Goal: Information Seeking & Learning: Learn about a topic

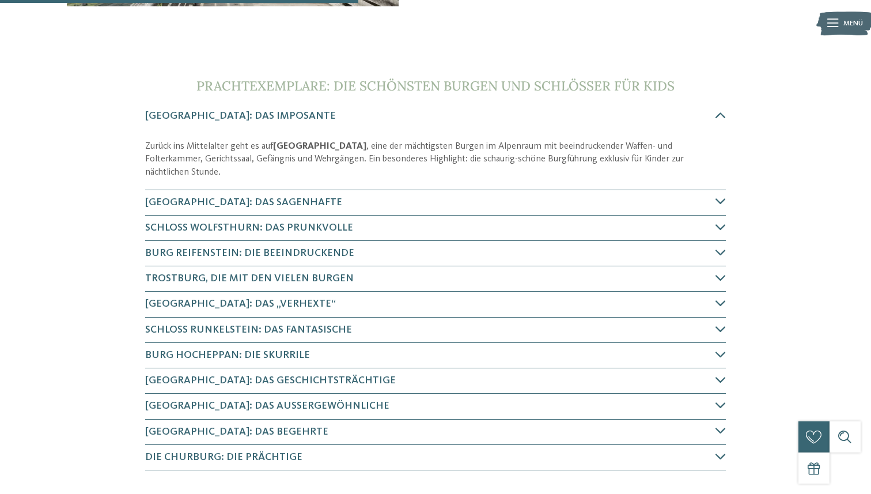
scroll to position [352, 0]
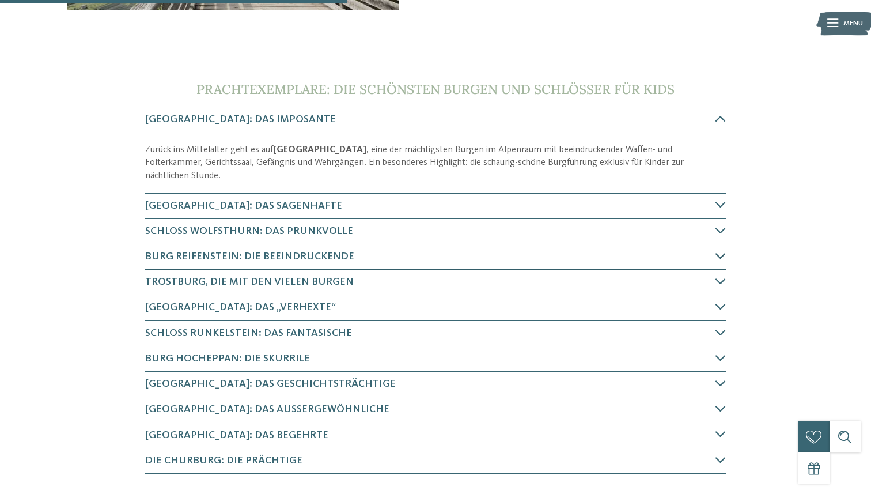
click at [720, 251] on icon at bounding box center [721, 256] width 10 height 10
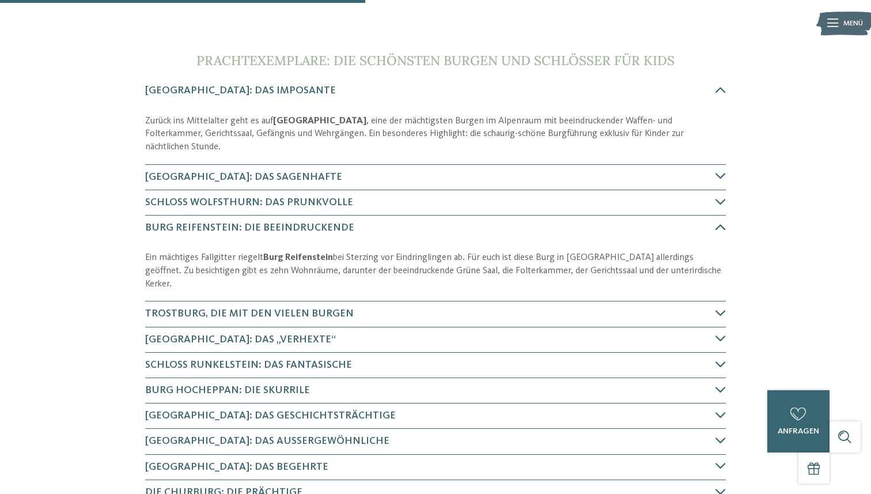
scroll to position [380, 0]
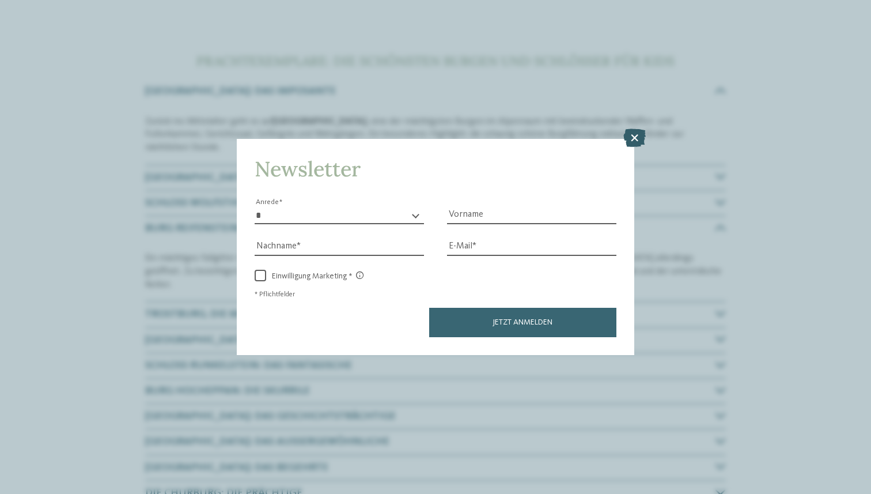
click at [635, 138] on icon at bounding box center [635, 138] width 22 height 18
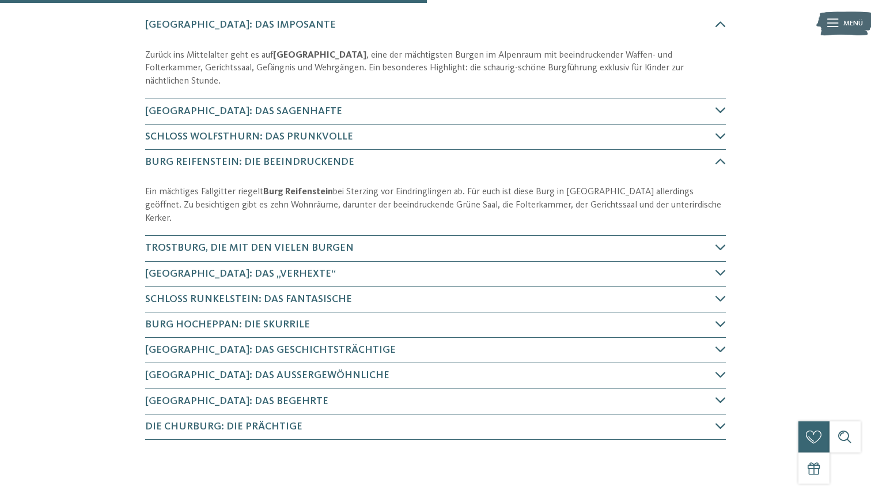
scroll to position [458, 0]
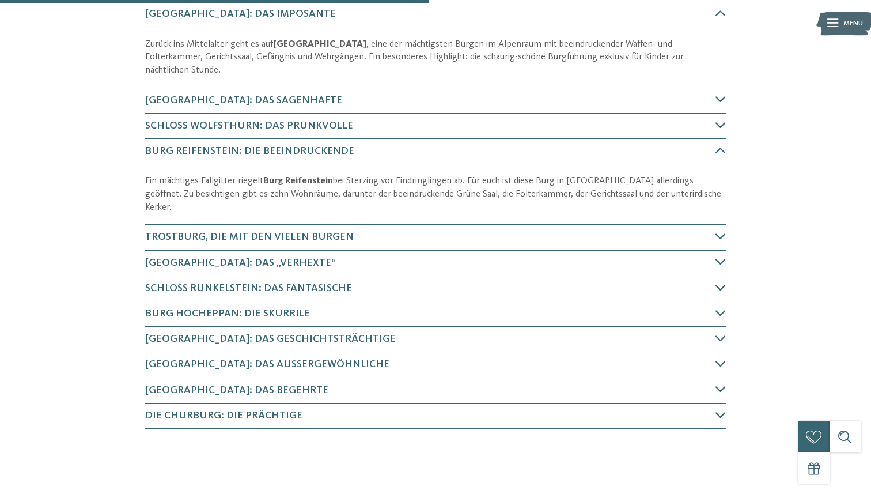
click at [697, 281] on h4 "Schloss Runkelstein: das Fantasische" at bounding box center [430, 288] width 571 height 14
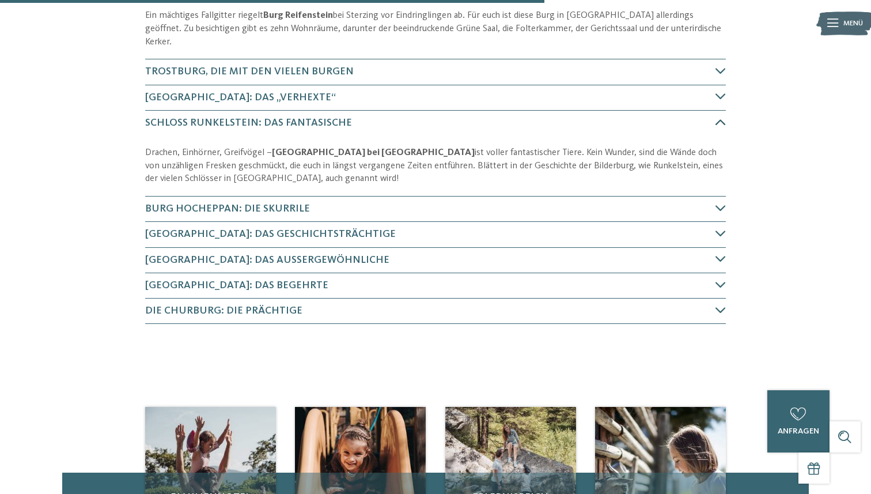
scroll to position [609, 0]
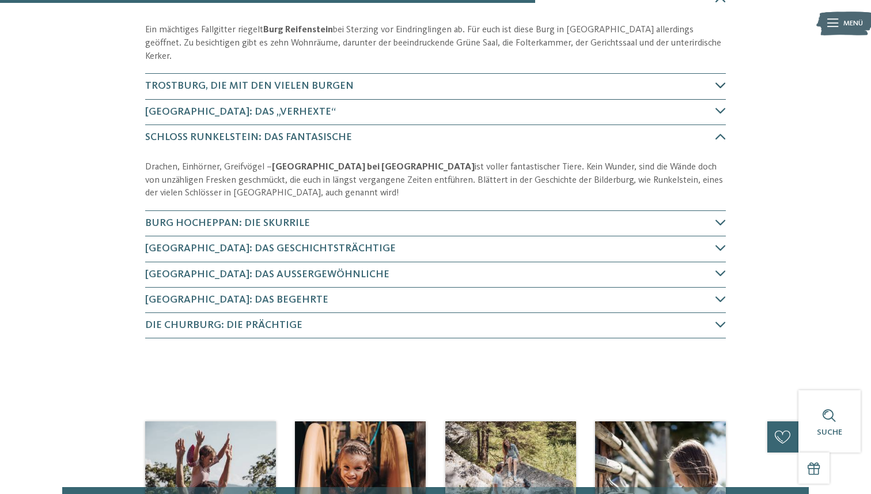
click at [719, 80] on div at bounding box center [721, 86] width 10 height 13
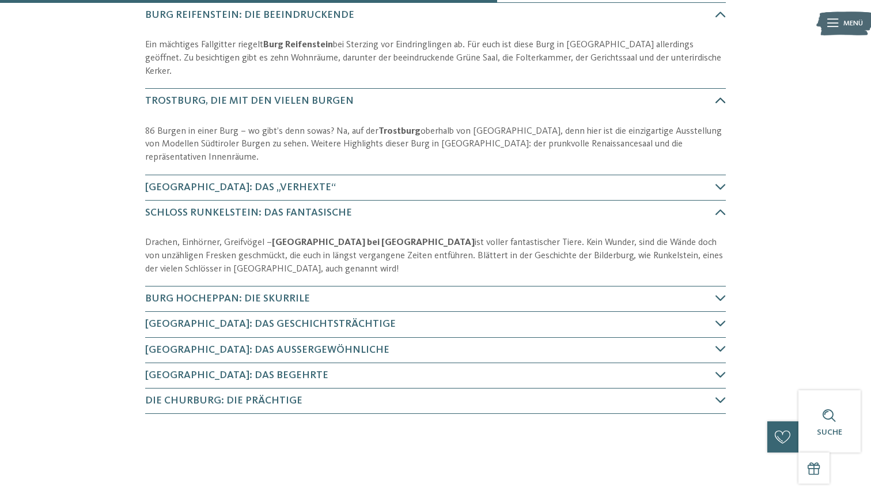
scroll to position [593, 0]
click at [713, 318] on h4 "Schloss Tirol: das Geschichtsträchtige" at bounding box center [430, 325] width 571 height 14
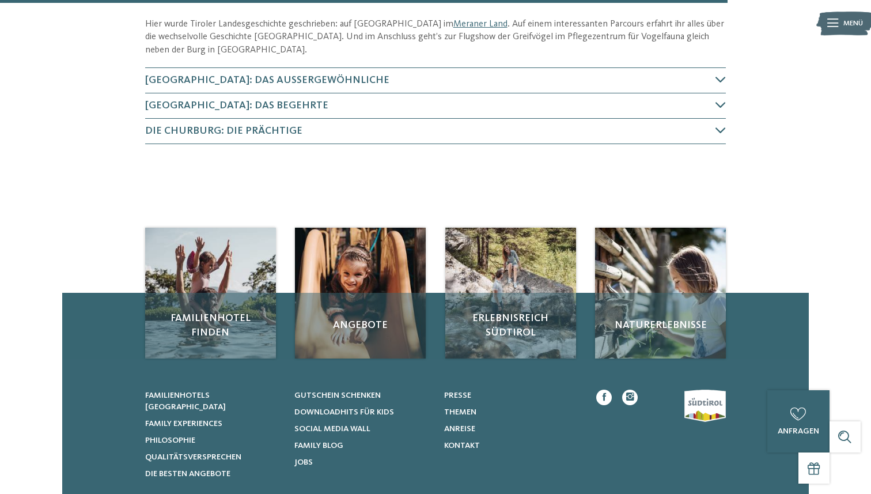
scroll to position [928, 0]
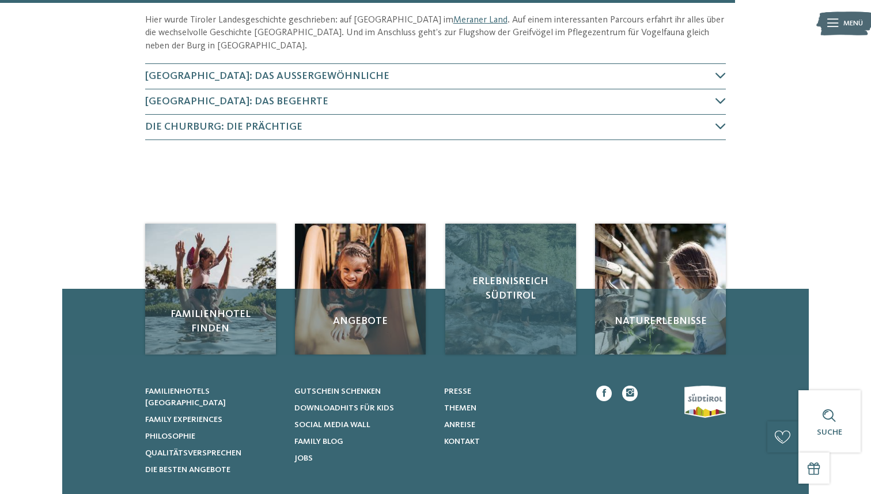
click at [538, 267] on div "Erlebnisreich Südtirol" at bounding box center [510, 289] width 131 height 131
click at [518, 274] on span "Erlebnisreich Südtirol" at bounding box center [511, 288] width 110 height 29
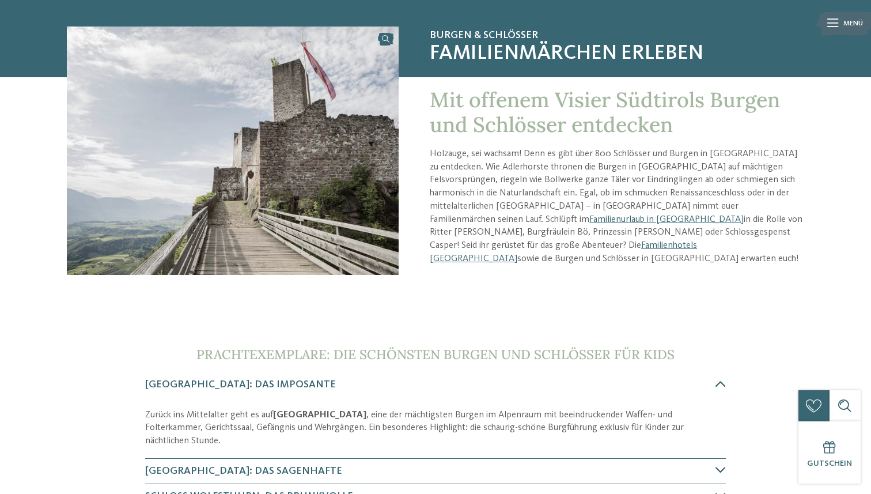
scroll to position [71, 0]
